Goal: Task Accomplishment & Management: Manage account settings

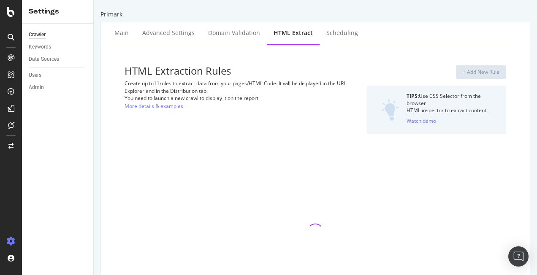
select select "list"
select select "exist"
select select "list"
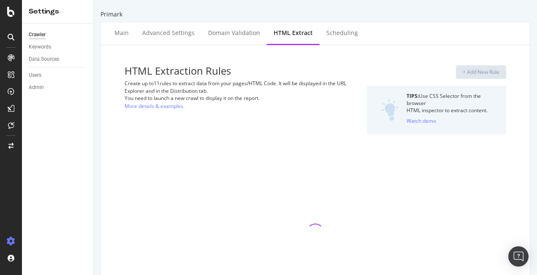
select select "list"
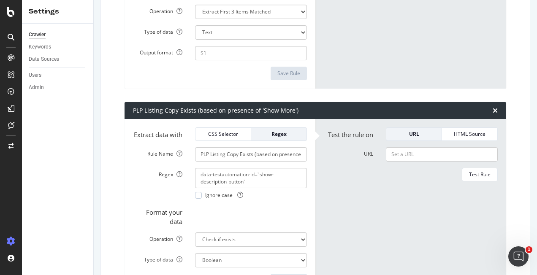
scroll to position [296, 0]
